Goal: Task Accomplishment & Management: Manage account settings

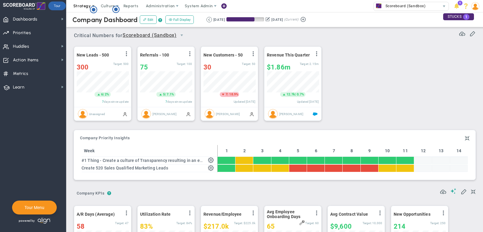
click at [78, 6] on span "Strategy" at bounding box center [82, 6] width 18 height 5
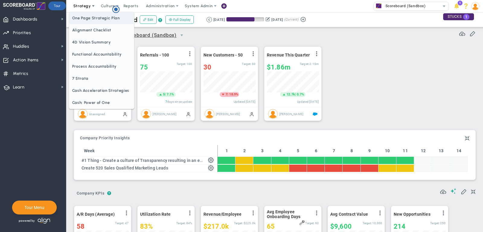
click at [85, 18] on span "One Page Strategic Plan" at bounding box center [101, 18] width 65 height 12
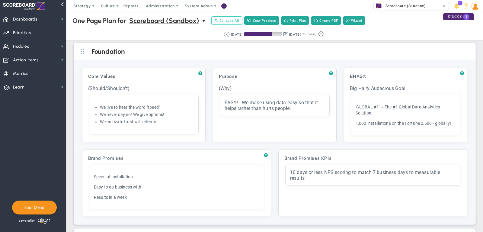
click at [231, 19] on span "Collapse All" at bounding box center [227, 20] width 24 height 5
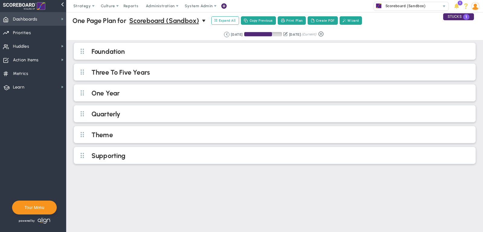
click at [50, 15] on span "Dashboards Dashboards" at bounding box center [33, 19] width 66 height 14
click at [82, 3] on span "Strategy" at bounding box center [82, 6] width 27 height 12
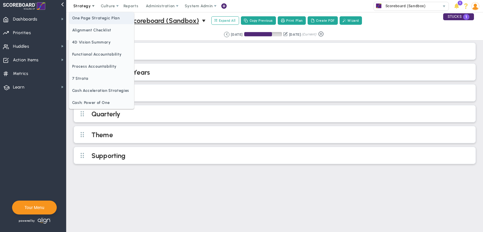
click at [99, 17] on span "One Page Strategic Plan" at bounding box center [101, 18] width 65 height 12
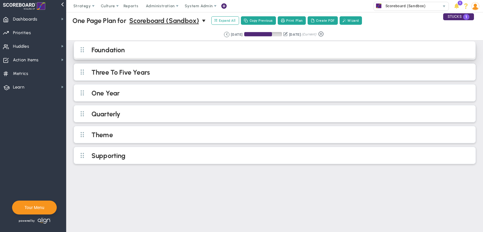
click at [156, 52] on h2 "Foundation" at bounding box center [280, 50] width 377 height 9
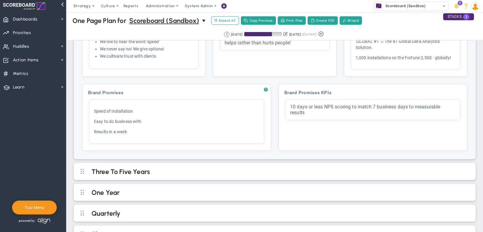
scroll to position [100, 0]
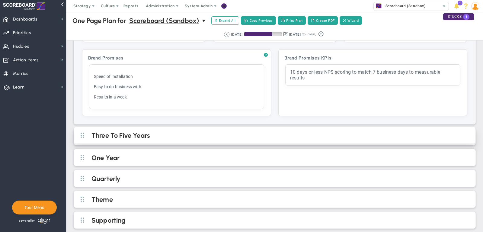
click at [238, 136] on h2 "Three To Five Years" at bounding box center [280, 135] width 377 height 9
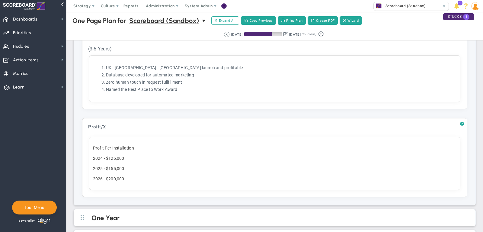
scroll to position [428, 0]
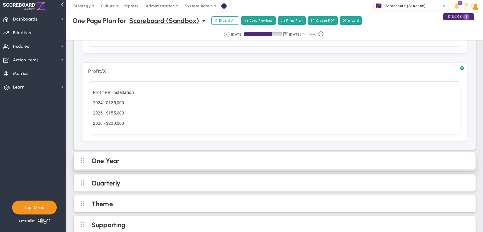
click at [194, 157] on h2 "One Year" at bounding box center [280, 161] width 377 height 9
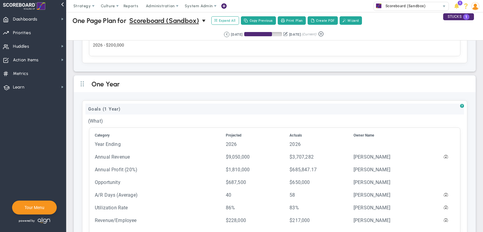
scroll to position [513, 0]
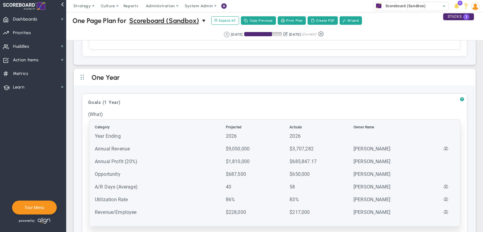
click at [218, 146] on td "Annual Revenue" at bounding box center [160, 152] width 130 height 12
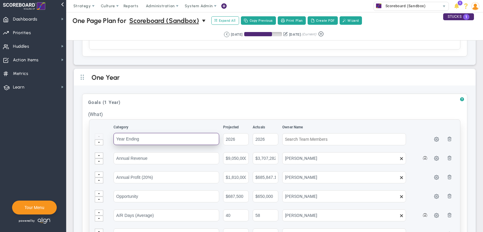
click at [136, 133] on input "Year Ending" at bounding box center [167, 139] width 106 height 12
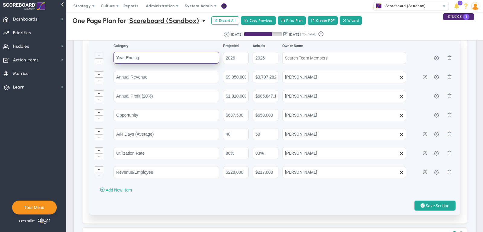
scroll to position [629, 0]
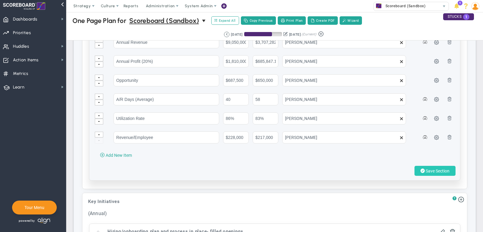
click at [453, 166] on button "Save Section" at bounding box center [435, 171] width 41 height 10
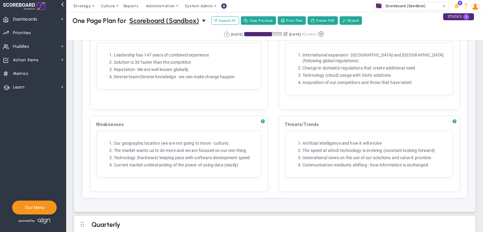
scroll to position [1057, 0]
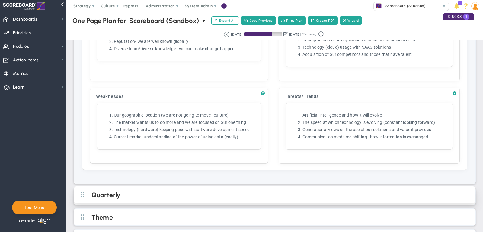
click at [222, 186] on div "Quarterly" at bounding box center [275, 194] width 402 height 17
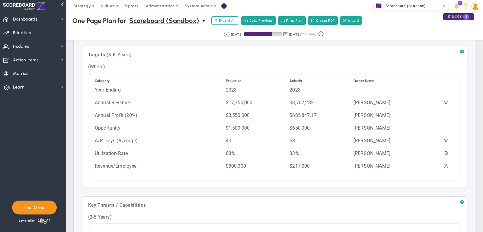
scroll to position [198, 0]
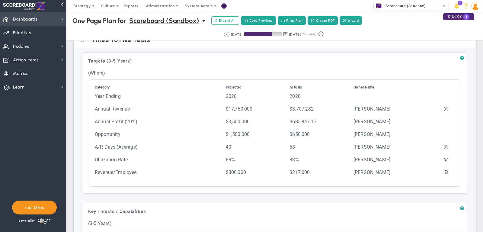
click at [21, 16] on span "Dashboards" at bounding box center [25, 19] width 24 height 13
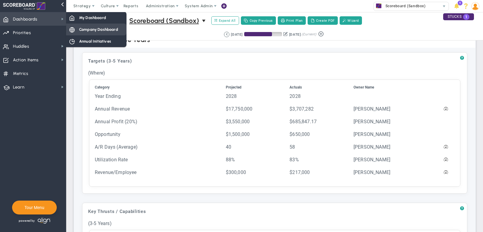
click at [84, 32] on div "Company Dashboard" at bounding box center [96, 30] width 60 height 12
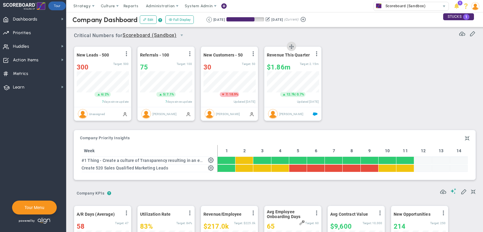
scroll to position [21, 52]
click at [219, 64] on div "30" at bounding box center [223, 67] width 38 height 8
type input "32"
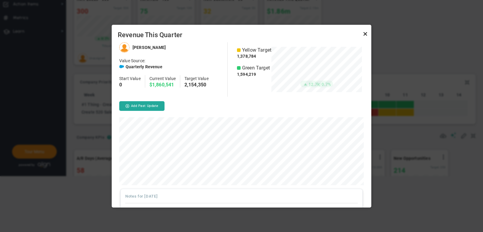
click at [365, 34] on link "Close" at bounding box center [365, 33] width 7 height 7
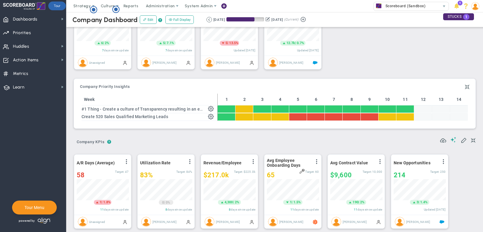
scroll to position [58, 0]
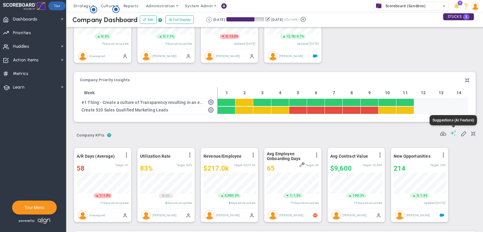
click at [453, 131] on span at bounding box center [454, 133] width 6 height 6
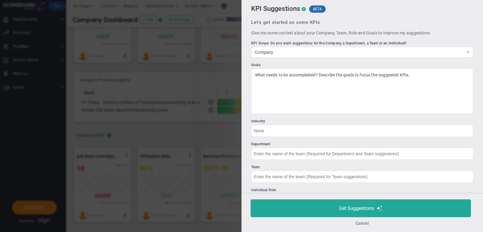
click at [359, 223] on button "Cancel" at bounding box center [362, 223] width 13 height 5
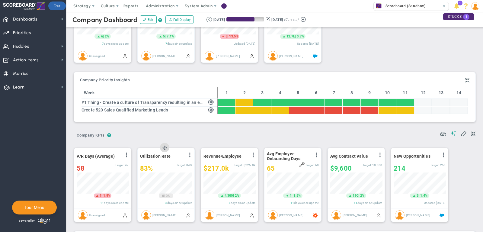
scroll to position [56, 0]
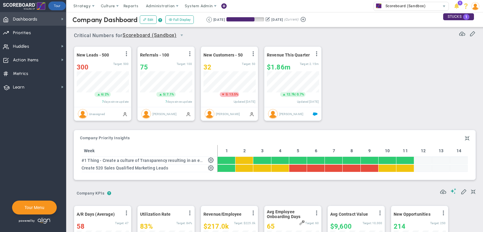
click at [41, 20] on span "Dashboards Dashboards" at bounding box center [33, 19] width 66 height 14
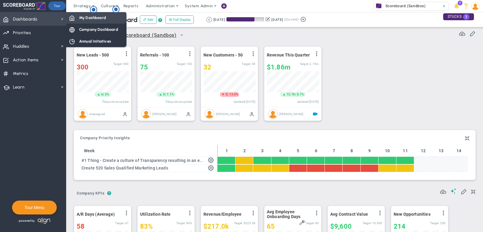
click at [101, 19] on span "My Dashboard" at bounding box center [92, 18] width 27 height 6
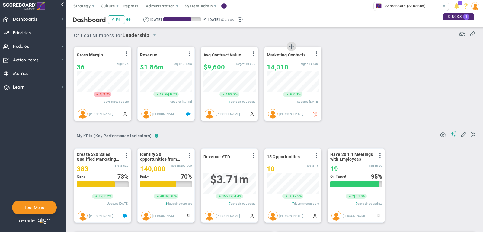
scroll to position [21, 52]
click at [84, 2] on span "Strategy" at bounding box center [82, 6] width 27 height 12
click at [42, 18] on span "Dashboards Dashboards" at bounding box center [33, 19] width 66 height 14
drag, startPoint x: 388, startPoint y: 91, endPoint x: 385, endPoint y: 94, distance: 3.2
click at [388, 92] on div "Gross Margin View Historical Graph Edit Make "No Change" Update Add Past Update…" at bounding box center [272, 83] width 409 height 85
